Goal: Task Accomplishment & Management: Complete application form

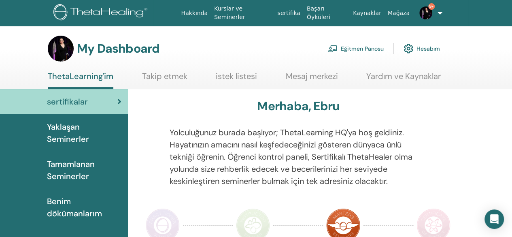
click at [376, 45] on link "Eğitmen Panosu" at bounding box center [356, 49] width 56 height 18
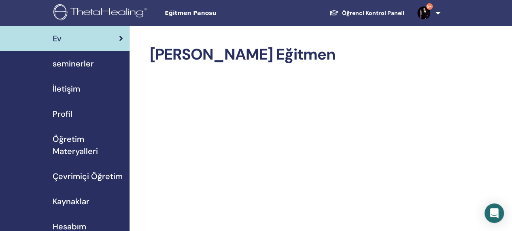
click at [86, 62] on span "seminerler" at bounding box center [73, 64] width 41 height 12
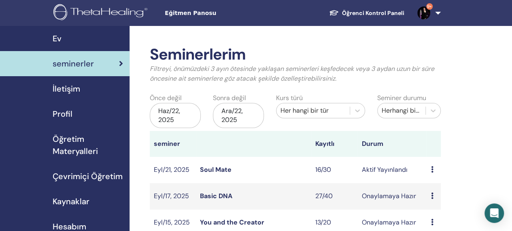
click at [219, 170] on link "Soul Mate" at bounding box center [216, 169] width 32 height 9
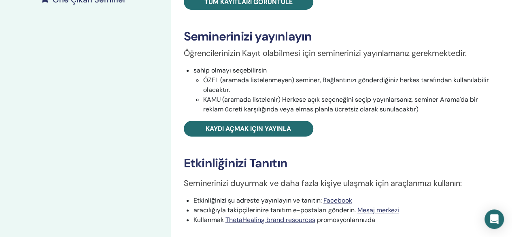
scroll to position [250, 0]
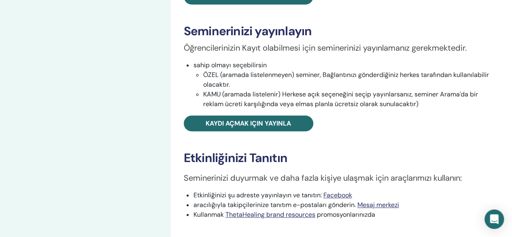
click at [232, 4] on div "Soul Mate Etkinlik tipi Şahsen Etkinlik Durumu Aktif Yayınlandı Kayıtlar 16/30 …" at bounding box center [342, 47] width 332 height 502
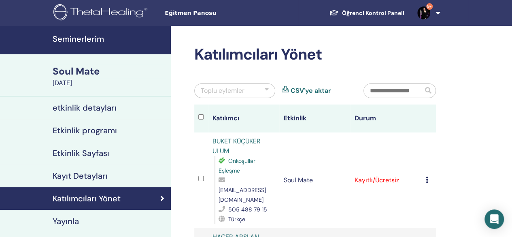
click at [269, 90] on div "Toplu eylemler" at bounding box center [234, 90] width 81 height 15
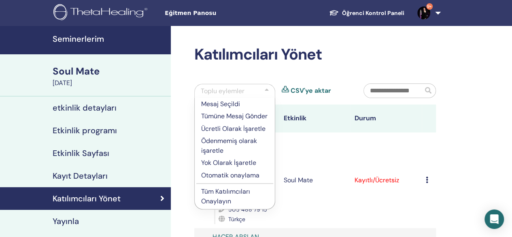
click at [245, 127] on p "Ücretli Olarak İşaretle" at bounding box center [234, 129] width 67 height 10
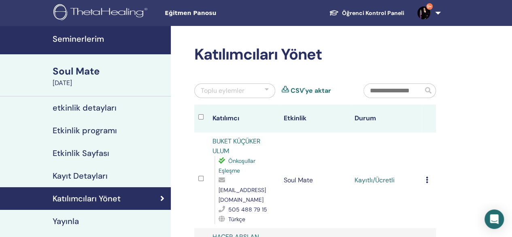
click at [264, 91] on div "Toplu eylemler" at bounding box center [234, 90] width 81 height 15
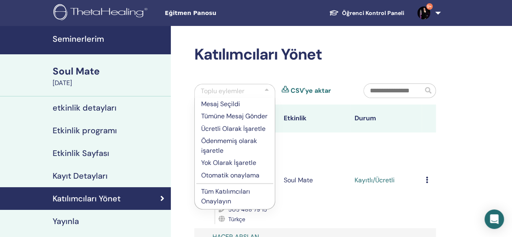
click at [231, 193] on p "Tüm Katılımcıları Onaylayın" at bounding box center [234, 196] width 67 height 19
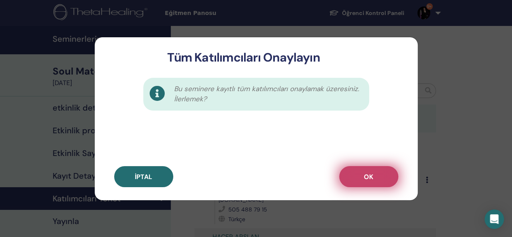
click at [363, 181] on button "OK" at bounding box center [368, 176] width 59 height 21
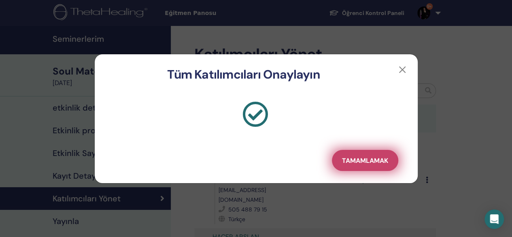
click at [360, 165] on button "Tamamlamak" at bounding box center [365, 160] width 66 height 21
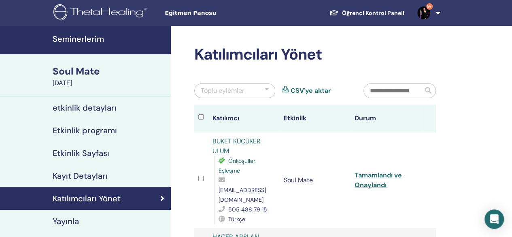
click at [77, 37] on h4 "Seminerlerim" at bounding box center [109, 39] width 113 height 10
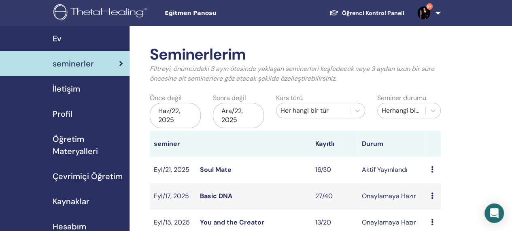
click at [87, 69] on span "seminerler" at bounding box center [73, 64] width 41 height 12
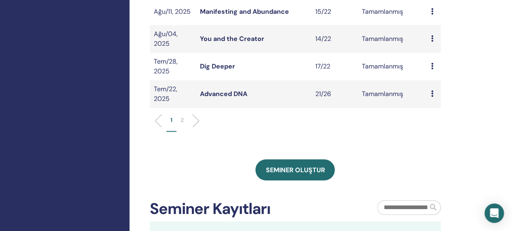
scroll to position [333, 0]
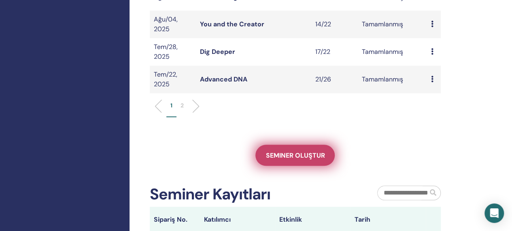
click at [278, 157] on span "Seminer oluştur" at bounding box center [295, 155] width 59 height 9
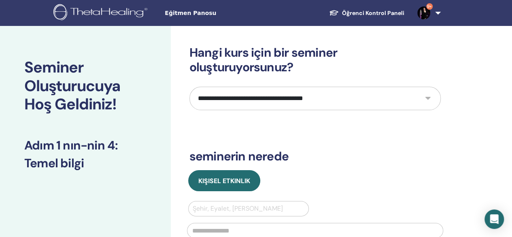
click at [431, 101] on select "**********" at bounding box center [316, 98] width 252 height 23
select select "**"
click at [190, 87] on select "**********" at bounding box center [316, 98] width 252 height 23
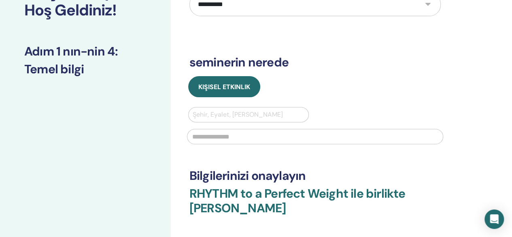
scroll to position [120, 0]
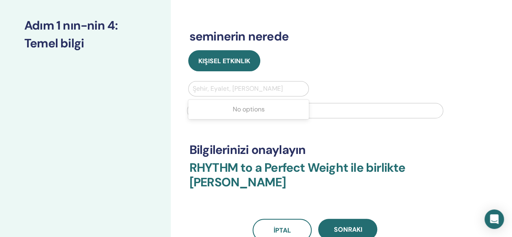
click at [247, 92] on div at bounding box center [249, 88] width 112 height 11
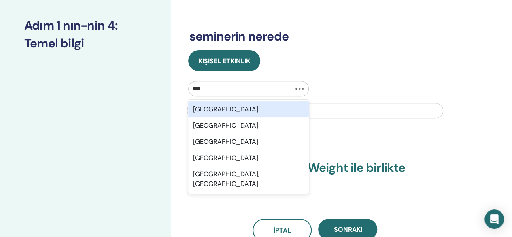
type input "****"
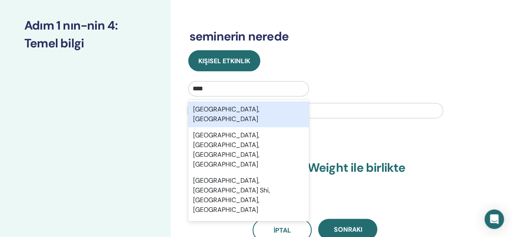
click at [246, 111] on div "Istanbul, TUR" at bounding box center [248, 114] width 121 height 26
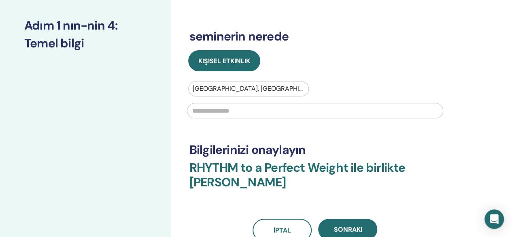
click at [246, 111] on input "text" at bounding box center [315, 110] width 256 height 15
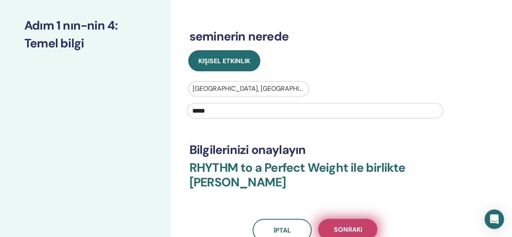
type input "*****"
click at [349, 229] on span "Sonraki" at bounding box center [348, 229] width 28 height 9
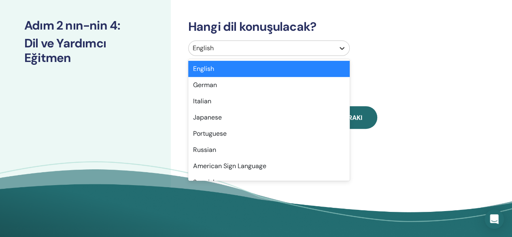
click at [348, 52] on div at bounding box center [342, 48] width 15 height 15
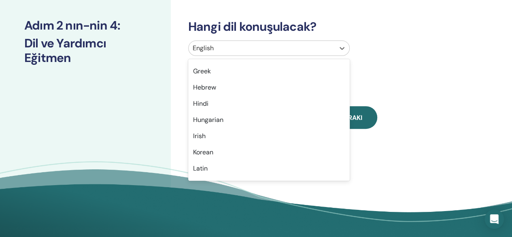
scroll to position [395, 0]
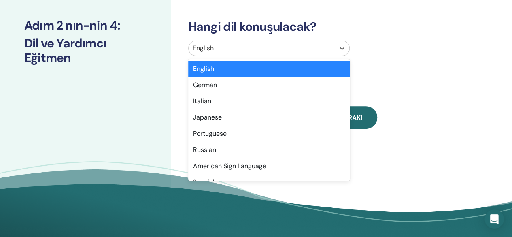
click at [260, 45] on div at bounding box center [262, 48] width 138 height 11
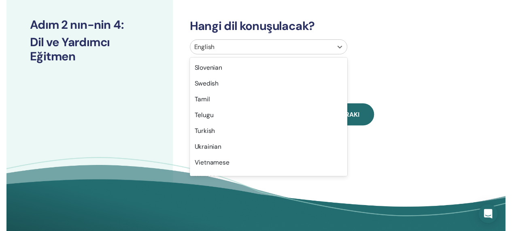
scroll to position [621, 0]
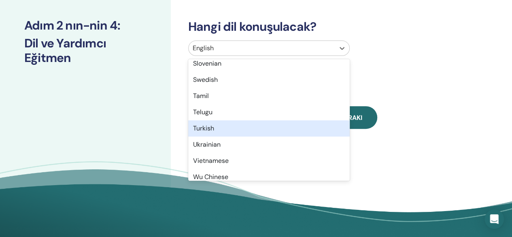
click at [292, 120] on div "Turkish" at bounding box center [269, 128] width 162 height 16
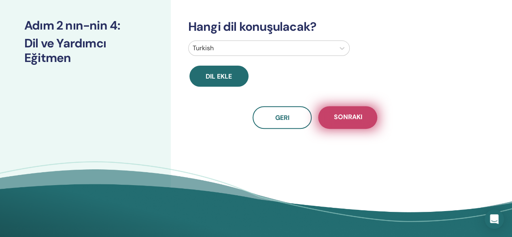
click at [350, 116] on span "Sonraki" at bounding box center [348, 118] width 28 height 10
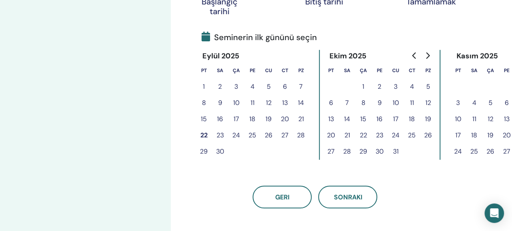
scroll to position [175, 0]
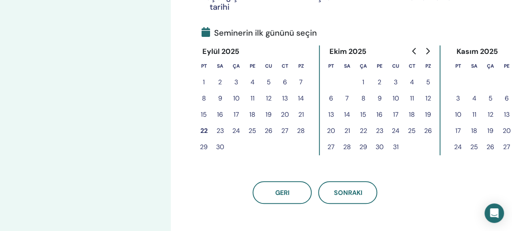
click at [220, 130] on button "23" at bounding box center [220, 131] width 16 height 16
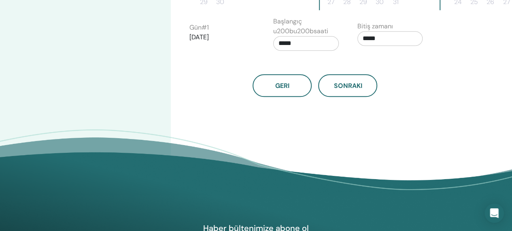
scroll to position [334, 0]
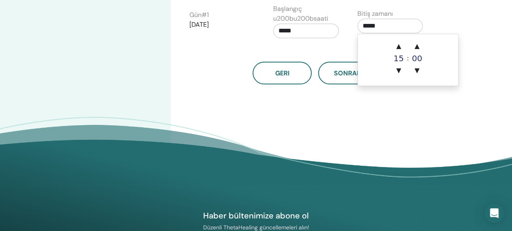
click at [373, 26] on input "*****" at bounding box center [391, 26] width 66 height 15
click at [397, 44] on span "▲" at bounding box center [399, 46] width 16 height 16
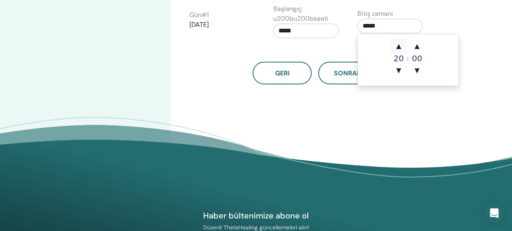
click at [397, 44] on span "▲" at bounding box center [399, 46] width 16 height 16
type input "*****"
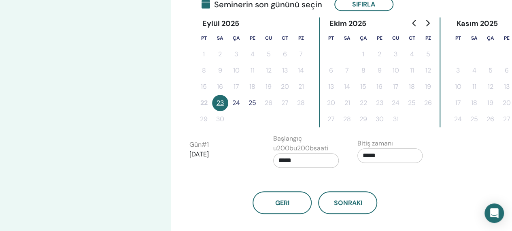
scroll to position [206, 0]
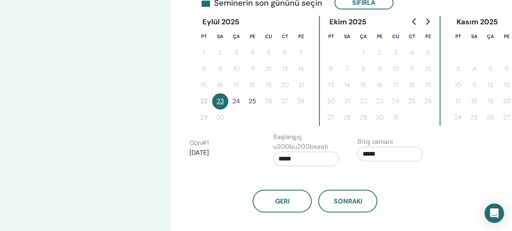
click at [236, 98] on button "24" at bounding box center [236, 101] width 16 height 16
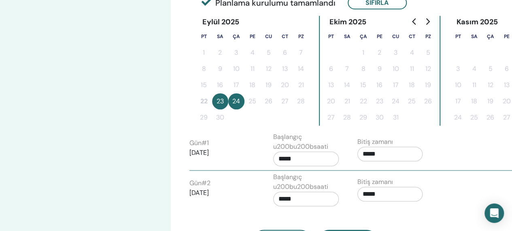
click at [241, 102] on button "24" at bounding box center [236, 101] width 16 height 16
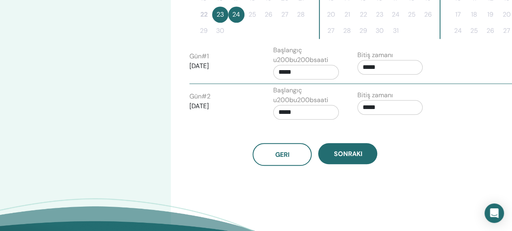
scroll to position [295, 0]
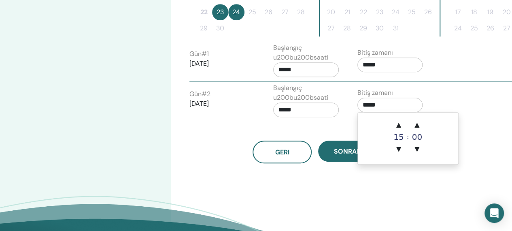
click at [373, 102] on input "*****" at bounding box center [391, 105] width 66 height 15
click at [398, 149] on span "▼" at bounding box center [399, 149] width 16 height 16
type input "*****"
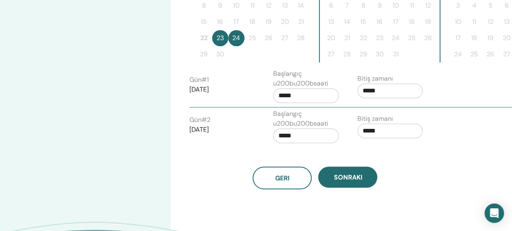
scroll to position [285, 0]
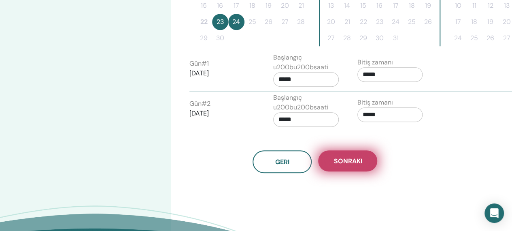
click at [360, 162] on span "Sonraki" at bounding box center [348, 161] width 28 height 9
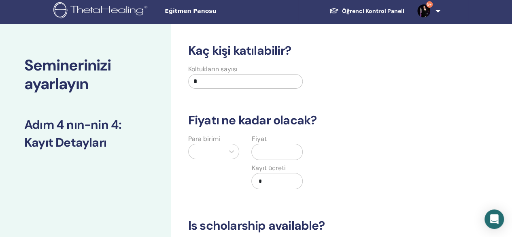
scroll to position [1, 0]
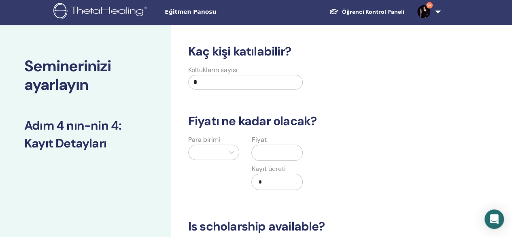
drag, startPoint x: 218, startPoint y: 84, endPoint x: 111, endPoint y: 98, distance: 107.8
type input "**"
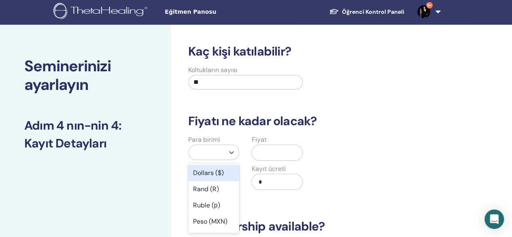
click at [210, 154] on div at bounding box center [207, 152] width 28 height 11
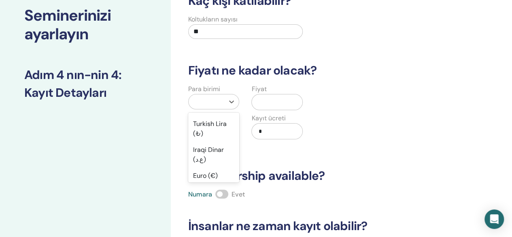
scroll to position [781, 0]
click at [211, 85] on div "Türk Lirası (₺)" at bounding box center [213, 72] width 51 height 26
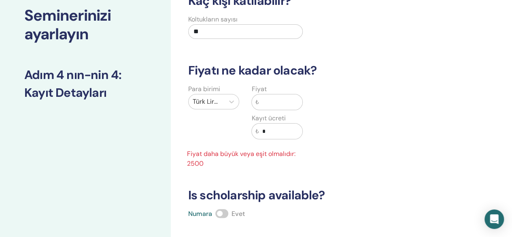
click at [277, 104] on input "text" at bounding box center [281, 101] width 44 height 15
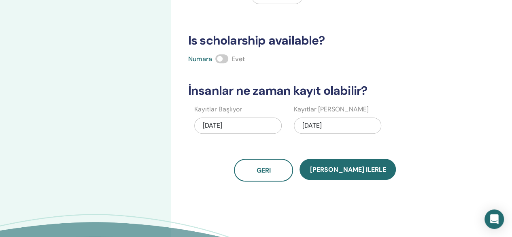
scroll to position [189, 0]
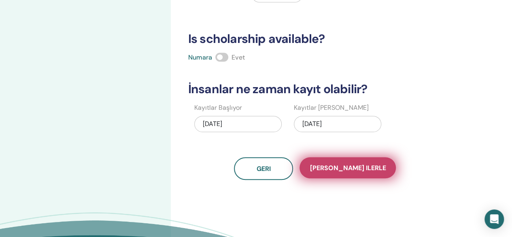
type input "****"
click at [341, 169] on span "Kaydet ilerle" at bounding box center [348, 168] width 76 height 9
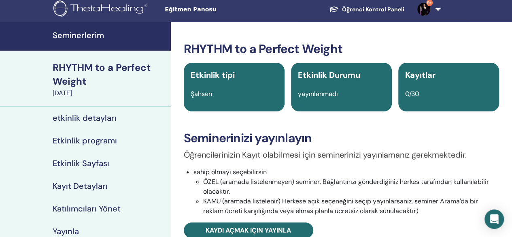
scroll to position [5, 0]
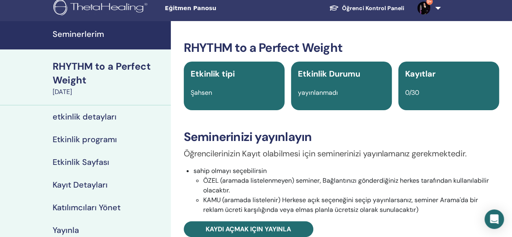
click at [81, 64] on div "RHYTHM to a Perfect Weight" at bounding box center [109, 74] width 113 height 28
click at [90, 115] on h4 "etkinlik detayları" at bounding box center [85, 117] width 64 height 10
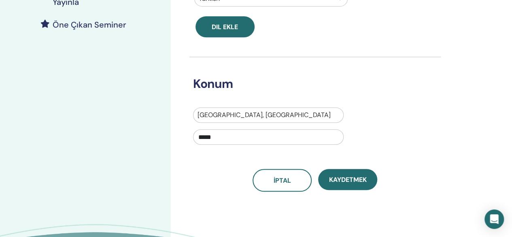
scroll to position [236, 0]
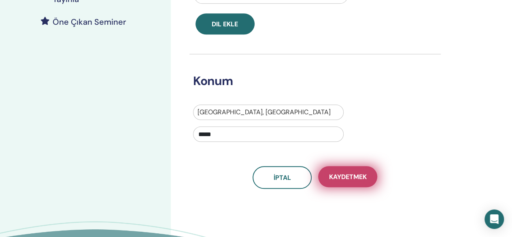
click at [361, 173] on span "Kaydetmek" at bounding box center [348, 177] width 38 height 9
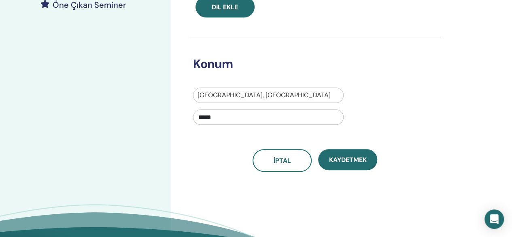
scroll to position [254, 0]
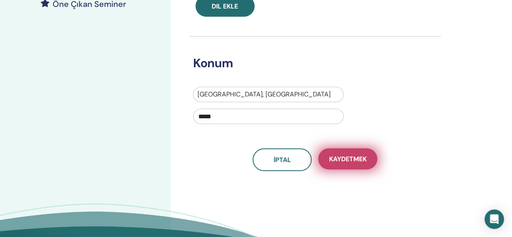
click at [342, 155] on span "Kaydetmek" at bounding box center [348, 159] width 38 height 9
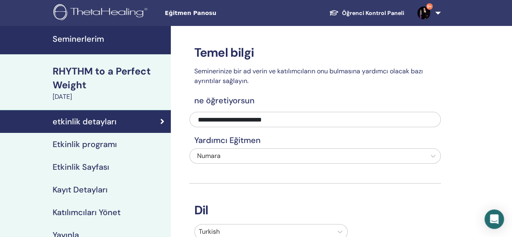
click at [99, 141] on h4 "Etkinlik programı" at bounding box center [85, 144] width 64 height 10
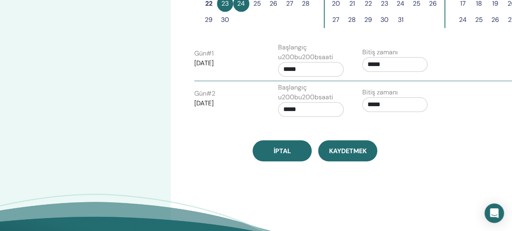
scroll to position [381, 0]
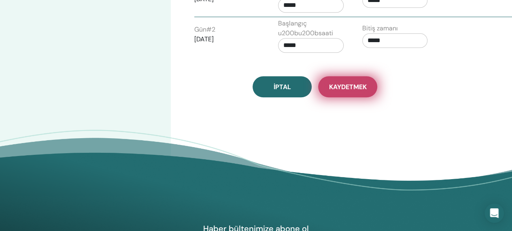
click at [357, 84] on span "Kaydetmek" at bounding box center [348, 87] width 38 height 9
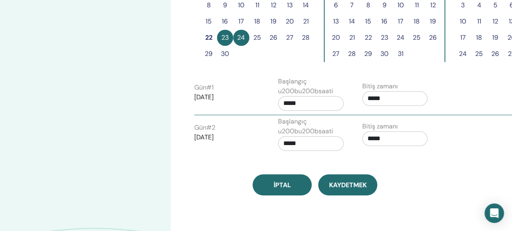
scroll to position [289, 0]
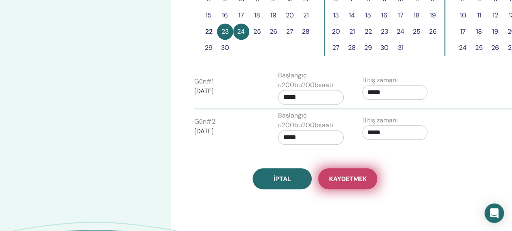
click at [357, 179] on span "Kaydetmek" at bounding box center [348, 179] width 38 height 9
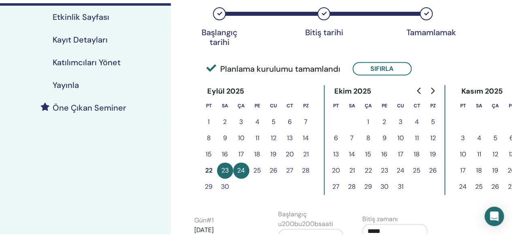
scroll to position [147, 0]
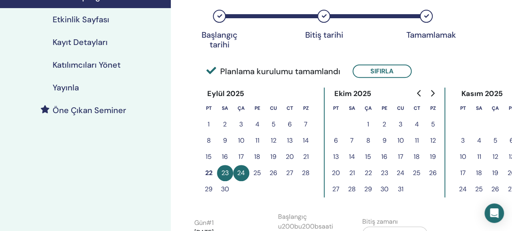
click at [86, 39] on h4 "Kayıt Detayları" at bounding box center [80, 42] width 55 height 10
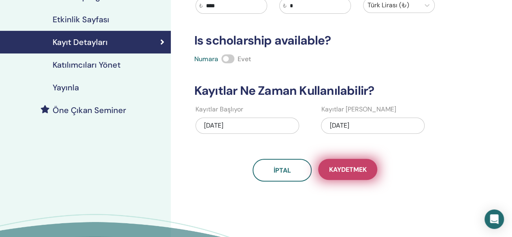
click at [349, 169] on span "Kaydetmek" at bounding box center [348, 169] width 38 height 9
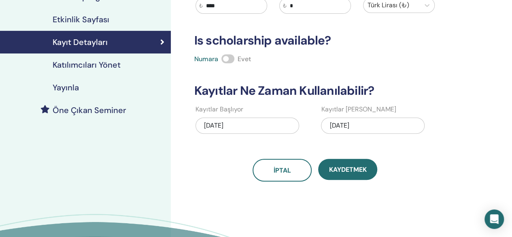
click at [349, 169] on span "Kaydetmek" at bounding box center [348, 169] width 38 height 9
click at [68, 86] on h4 "Yayınla" at bounding box center [66, 88] width 26 height 10
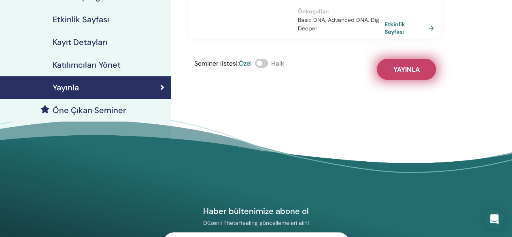
click at [399, 63] on button "Yayınla" at bounding box center [406, 69] width 59 height 21
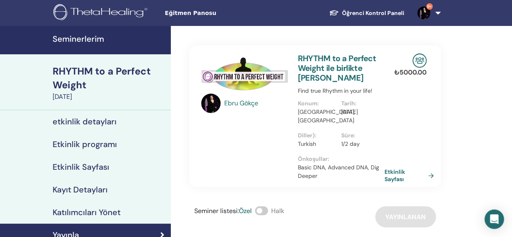
click at [119, 68] on div "RHYTHM to a Perfect Weight" at bounding box center [109, 78] width 113 height 28
click at [74, 37] on h4 "Seminerlerim" at bounding box center [109, 39] width 113 height 10
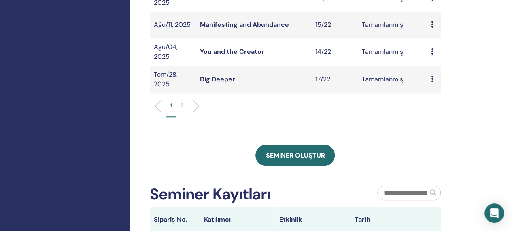
scroll to position [334, 0]
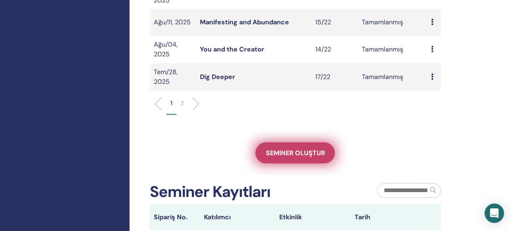
click at [312, 147] on link "Seminer oluştur" at bounding box center [295, 152] width 79 height 21
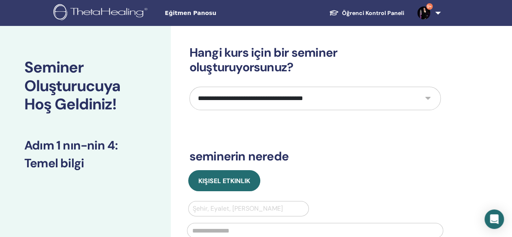
click at [323, 103] on select "**********" at bounding box center [316, 98] width 252 height 23
select select "*"
click at [190, 87] on select "**********" at bounding box center [316, 98] width 252 height 23
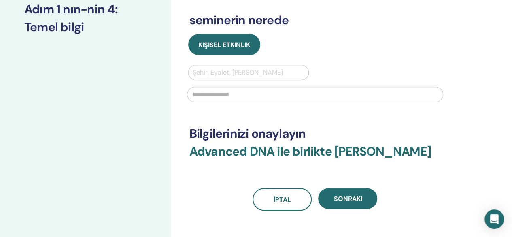
scroll to position [141, 0]
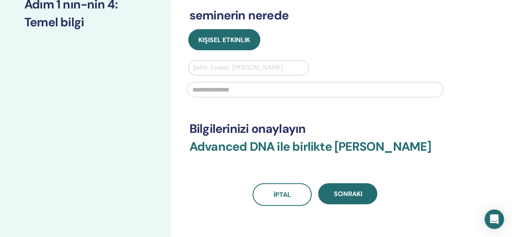
click at [288, 61] on div "Şehir, Eyalet, [PERSON_NAME]" at bounding box center [249, 67] width 120 height 15
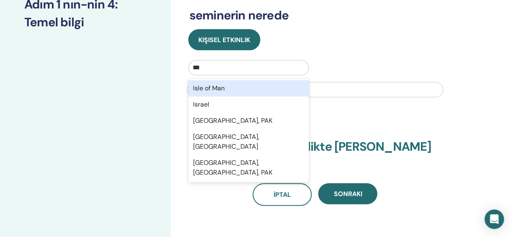
type input "****"
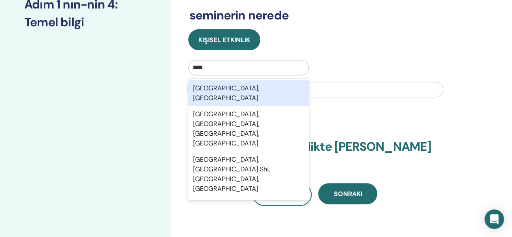
click at [255, 88] on div "[GEOGRAPHIC_DATA], [GEOGRAPHIC_DATA]" at bounding box center [248, 93] width 121 height 26
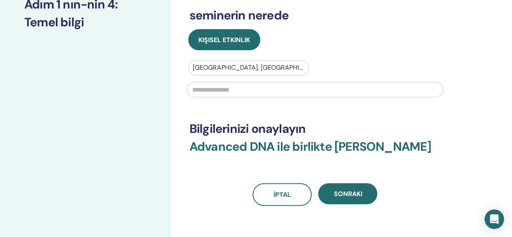
click at [275, 93] on input "text" at bounding box center [315, 89] width 256 height 15
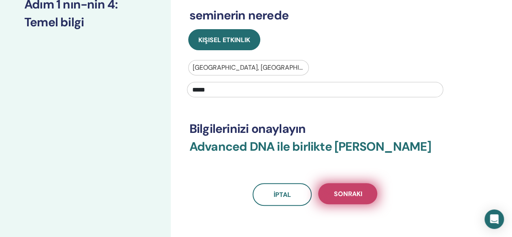
type input "*****"
click at [369, 186] on button "Sonraki" at bounding box center [347, 193] width 59 height 21
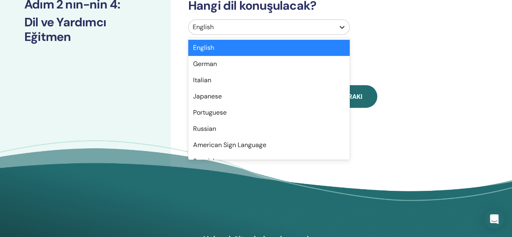
click at [343, 24] on icon at bounding box center [342, 27] width 8 height 8
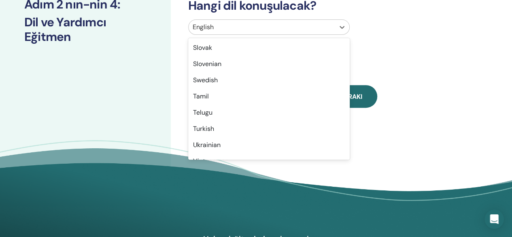
scroll to position [601, 0]
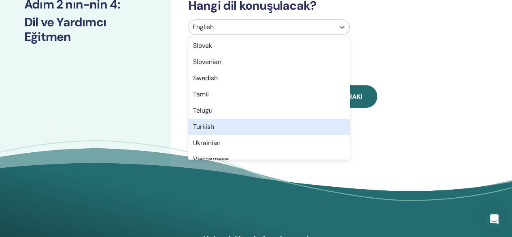
click at [324, 124] on div "Turkish" at bounding box center [269, 127] width 162 height 16
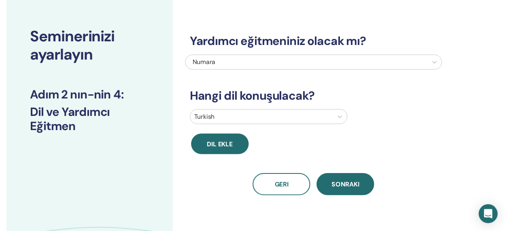
scroll to position [27, 0]
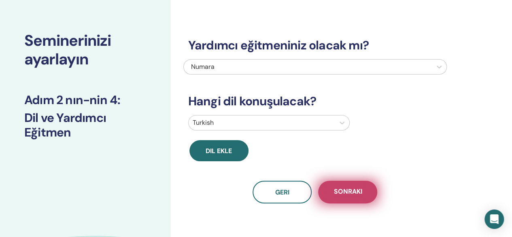
click at [348, 199] on button "Sonraki" at bounding box center [347, 192] width 59 height 23
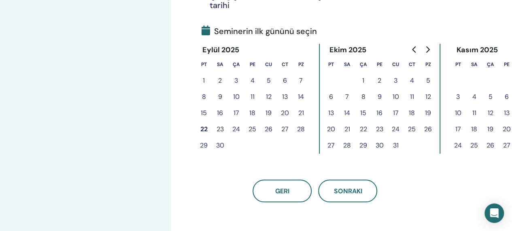
scroll to position [186, 0]
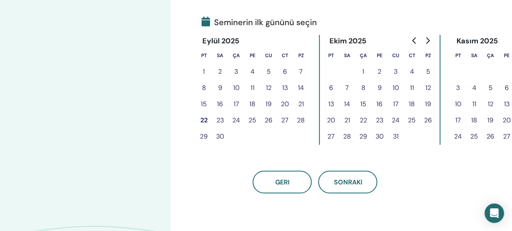
click at [236, 116] on button "24" at bounding box center [236, 120] width 16 height 16
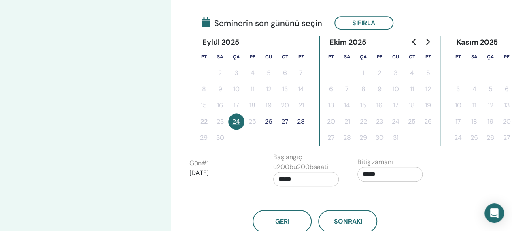
click at [272, 121] on button "26" at bounding box center [269, 121] width 16 height 16
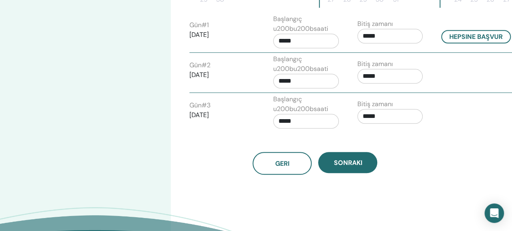
scroll to position [332, 0]
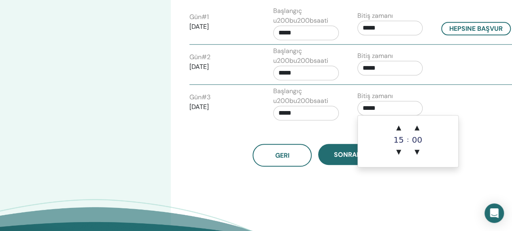
click at [373, 103] on input "*****" at bounding box center [391, 108] width 66 height 15
click at [398, 128] on span "▲" at bounding box center [399, 127] width 16 height 16
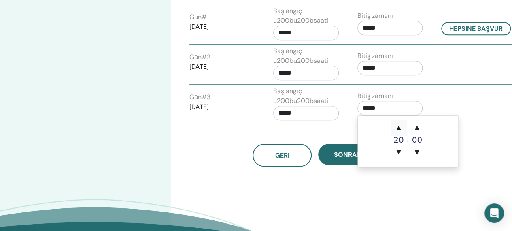
click at [398, 128] on span "▲" at bounding box center [399, 127] width 16 height 16
type input "*****"
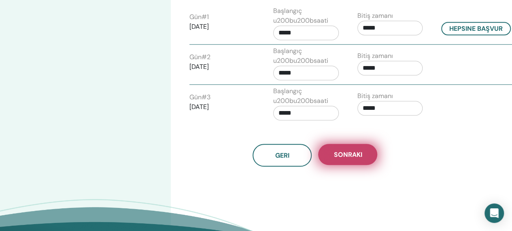
click at [336, 151] on span "Sonraki" at bounding box center [348, 154] width 28 height 9
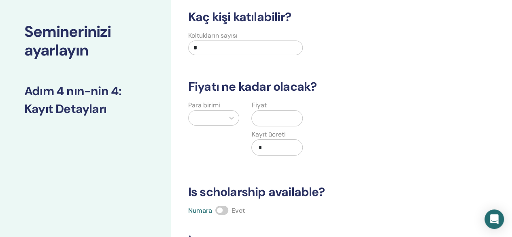
scroll to position [0, 0]
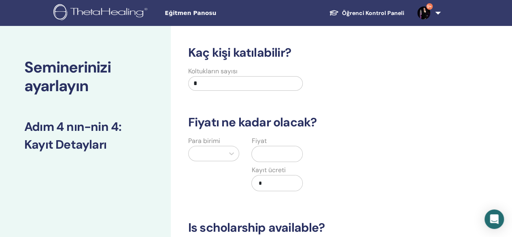
drag, startPoint x: 202, startPoint y: 82, endPoint x: 152, endPoint y: 88, distance: 50.6
type input "**"
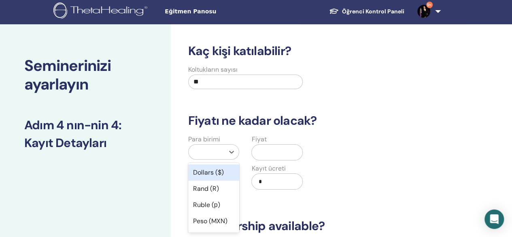
click at [218, 154] on div at bounding box center [207, 151] width 28 height 11
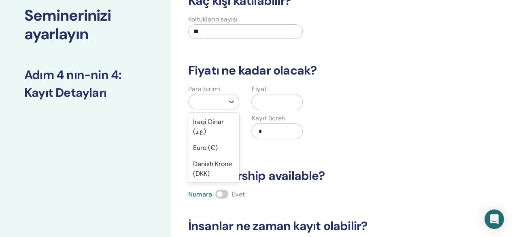
scroll to position [791, 0]
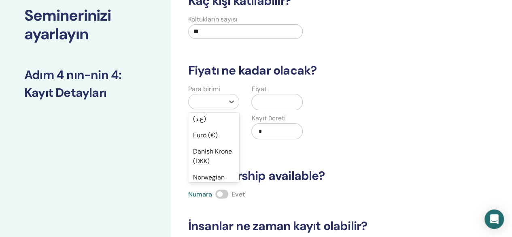
click at [221, 101] on div "Turkish Lira (₺)" at bounding box center [213, 88] width 51 height 26
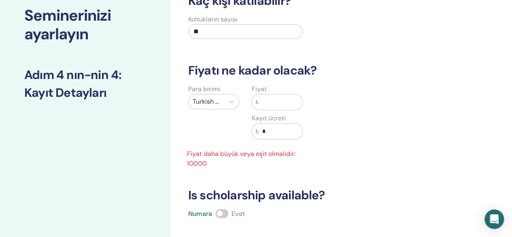
click at [274, 101] on input "text" at bounding box center [281, 101] width 44 height 15
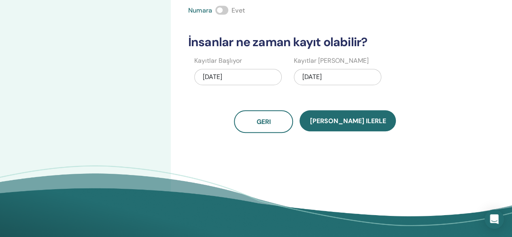
scroll to position [240, 0]
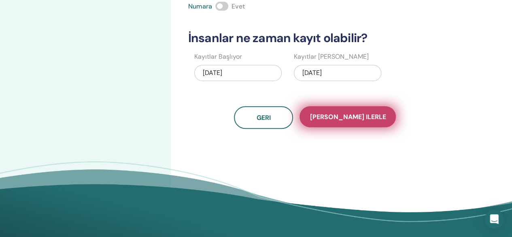
type input "*****"
click at [366, 118] on span "Kaydet ilerle" at bounding box center [348, 117] width 76 height 9
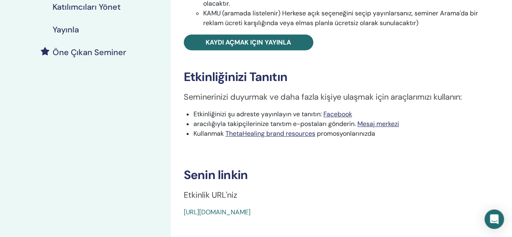
scroll to position [192, 0]
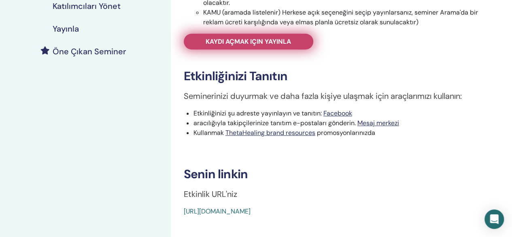
click at [266, 42] on span "Kaydı açmak için yayınla" at bounding box center [248, 41] width 85 height 9
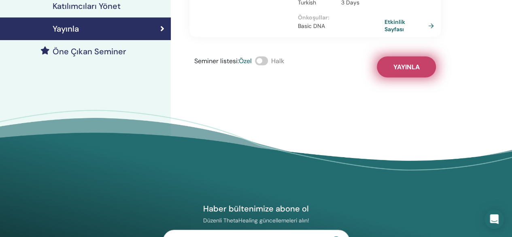
click at [417, 63] on span "Yayınla" at bounding box center [406, 67] width 26 height 9
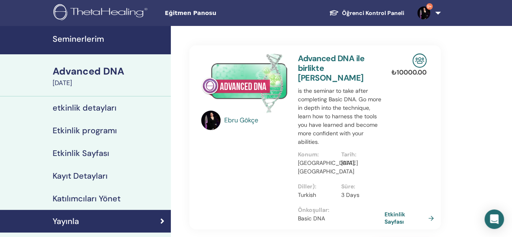
click at [97, 68] on div "Advanced DNA" at bounding box center [109, 71] width 113 height 14
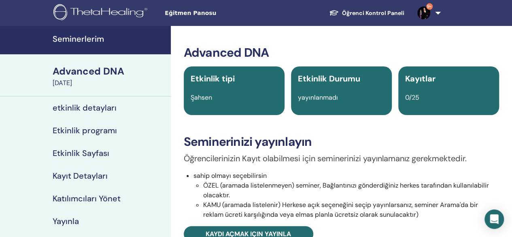
scroll to position [37, 0]
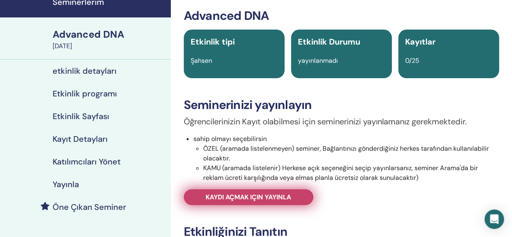
click at [237, 199] on span "Kaydı açmak için yayınla" at bounding box center [248, 197] width 85 height 9
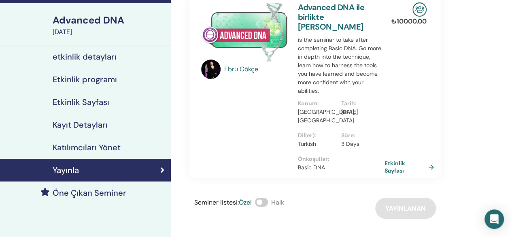
scroll to position [36, 0]
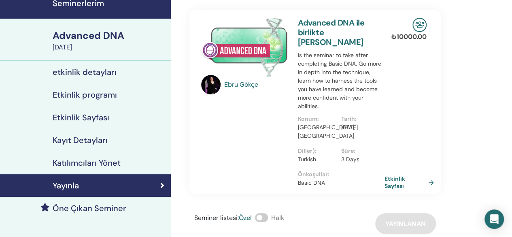
click at [76, 36] on div "Advanced DNA" at bounding box center [109, 36] width 113 height 14
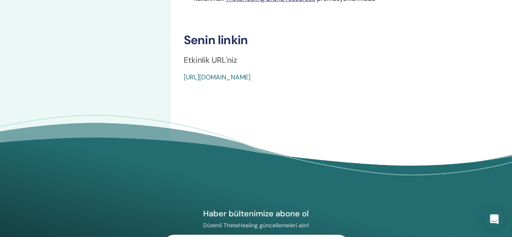
scroll to position [327, 0]
